Goal: Check status: Check status

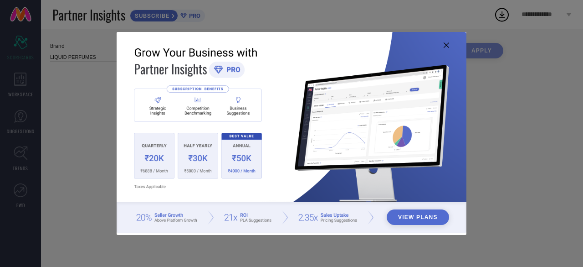
type input "All"
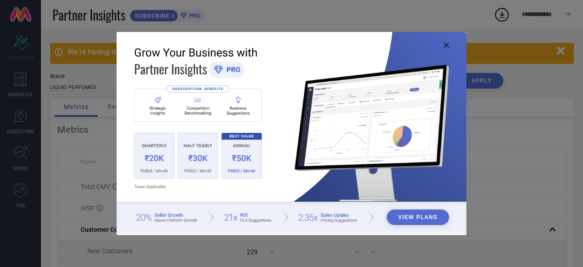
click at [448, 46] on icon at bounding box center [446, 44] width 5 height 5
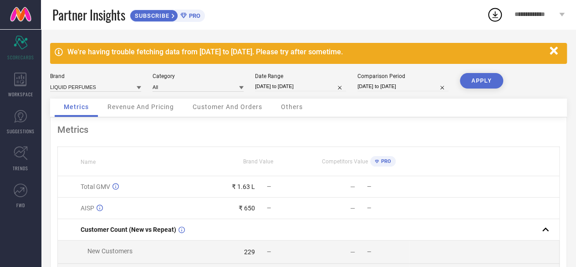
click at [266, 87] on input "[DATE] to [DATE]" at bounding box center [300, 87] width 91 height 10
select select "7"
select select "2025"
select select "8"
select select "2025"
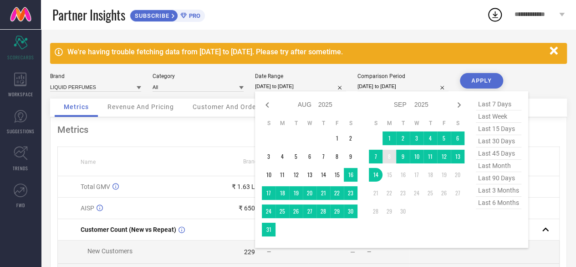
click at [391, 146] on table "S M T W T F S 1 2 3 4 5 6 7 8 9 10 11 12 13 14 15 16 17 18 19 20 21 22 23 24 25…" at bounding box center [417, 169] width 96 height 108
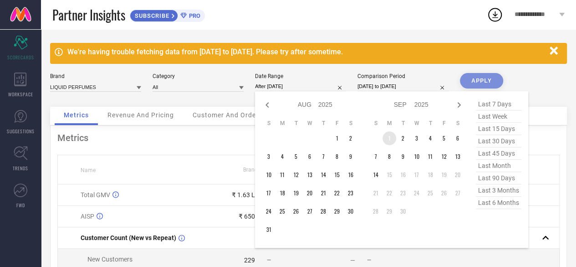
click at [389, 142] on td "1" at bounding box center [390, 138] width 14 height 14
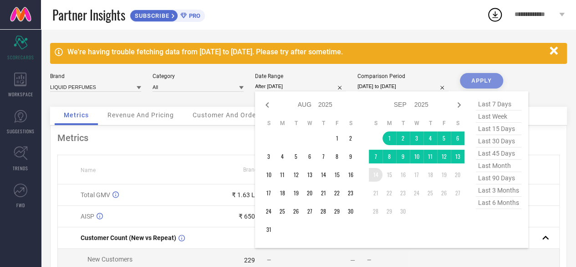
type input "[DATE] to [DATE]"
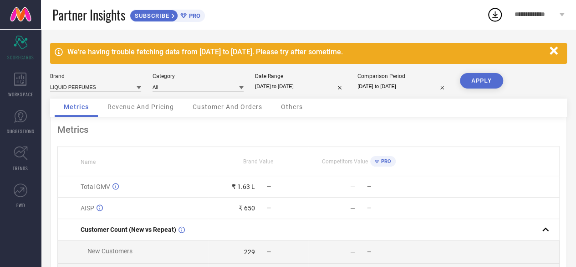
click at [480, 79] on button "APPLY" at bounding box center [481, 80] width 43 height 15
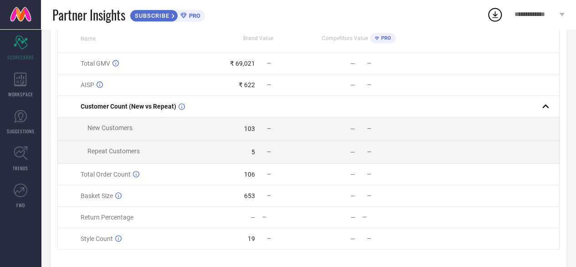
scroll to position [122, 0]
drag, startPoint x: 257, startPoint y: 198, endPoint x: 214, endPoint y: 199, distance: 42.4
click at [214, 199] on div "653 —" at bounding box center [258, 196] width 99 height 7
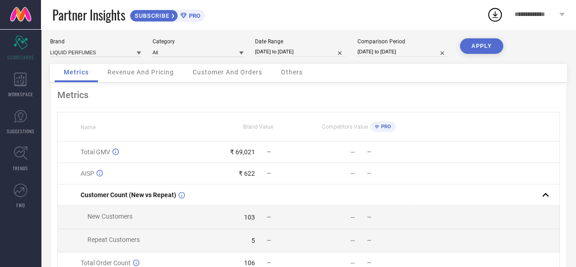
scroll to position [31, 0]
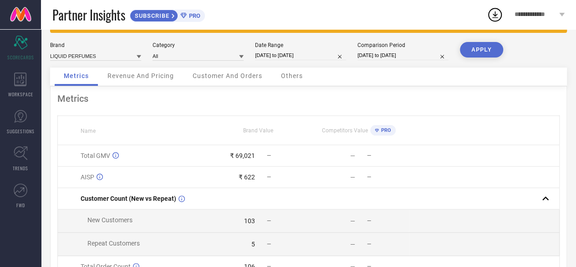
click at [136, 78] on span "Revenue And Pricing" at bounding box center [141, 75] width 67 height 7
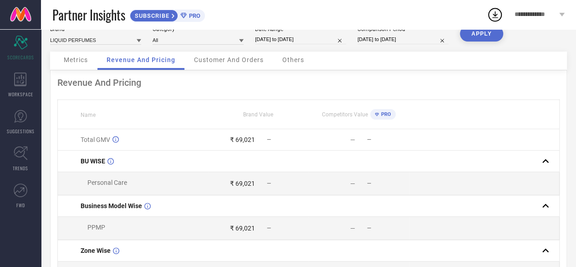
scroll to position [0, 0]
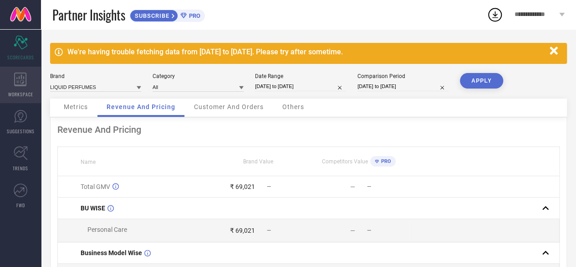
click at [17, 83] on icon at bounding box center [20, 79] width 13 height 14
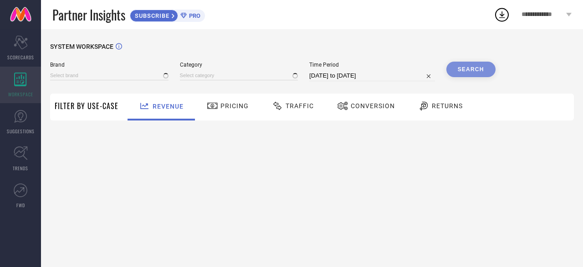
type input "LIQUID PERFUMES"
type input "All"
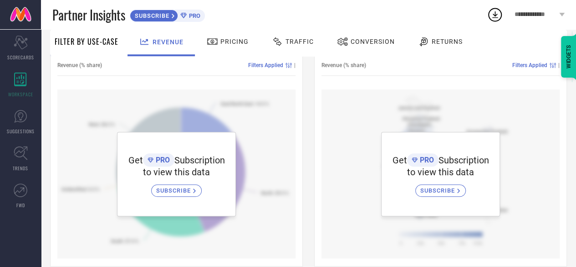
scroll to position [348, 0]
